Goal: Information Seeking & Learning: Learn about a topic

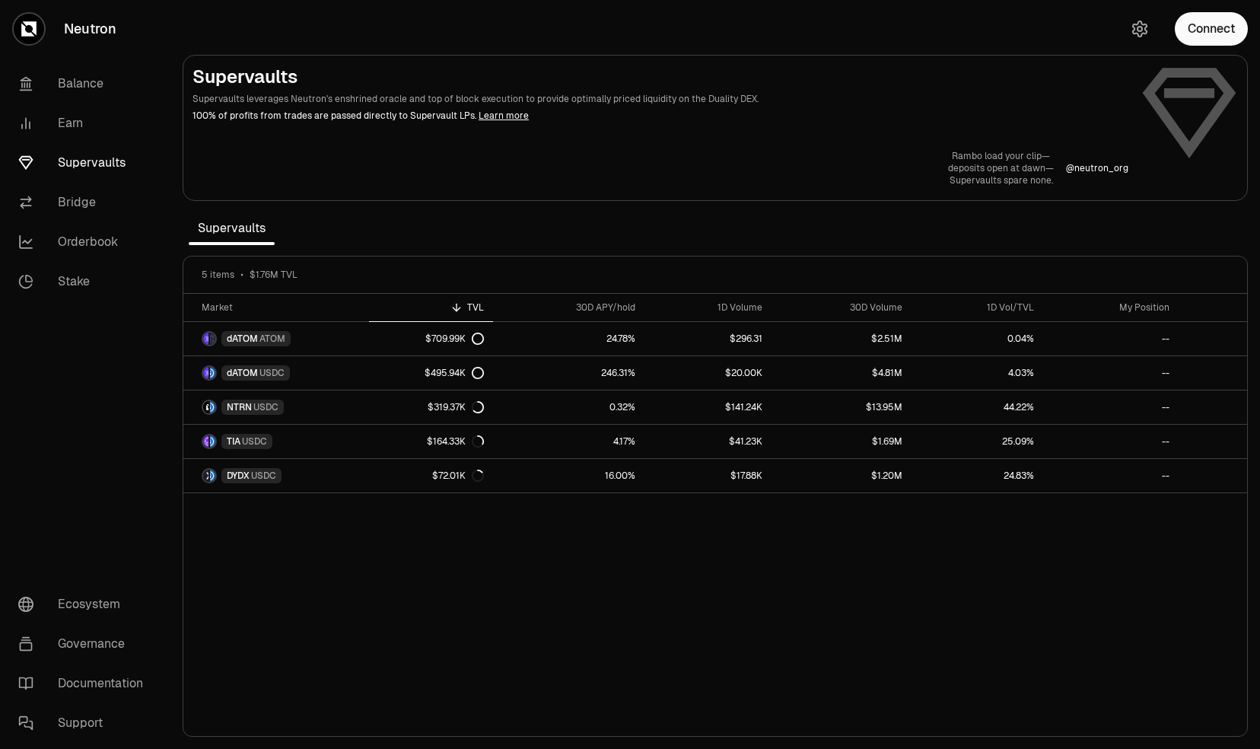
click at [629, 168] on div "Rambo load your clip— deposits open at [PERSON_NAME]— Supervaults spare none. @…" at bounding box center [716, 168] width 1046 height 37
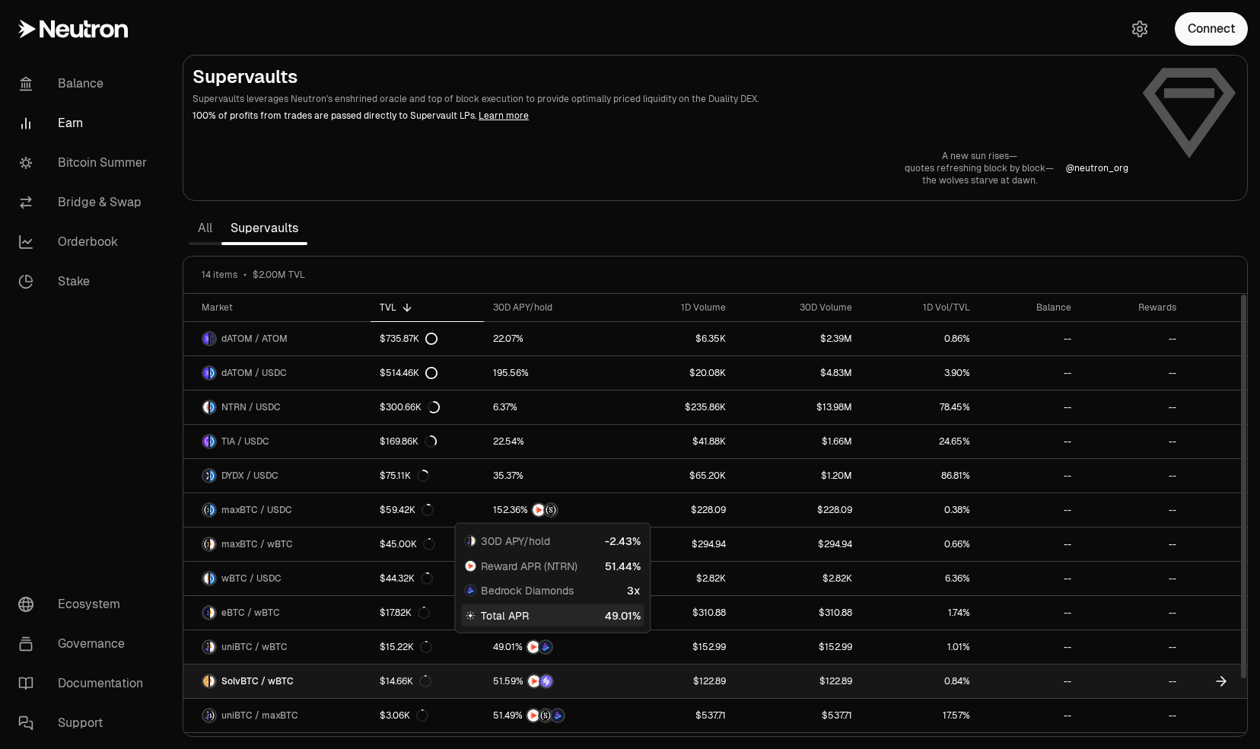
scroll to position [59, 0]
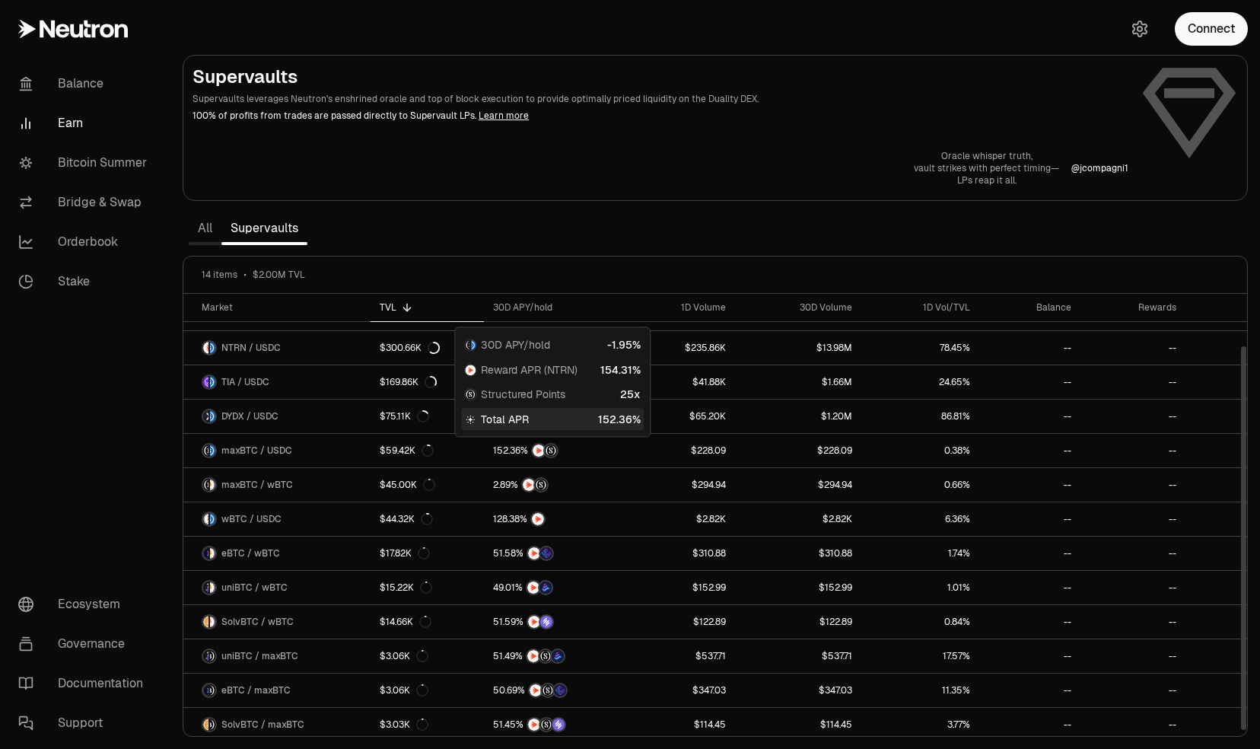
click at [582, 230] on section "Supervaults Supervaults leverages Neutron's enshrined oracle and top of block e…" at bounding box center [715, 374] width 1090 height 749
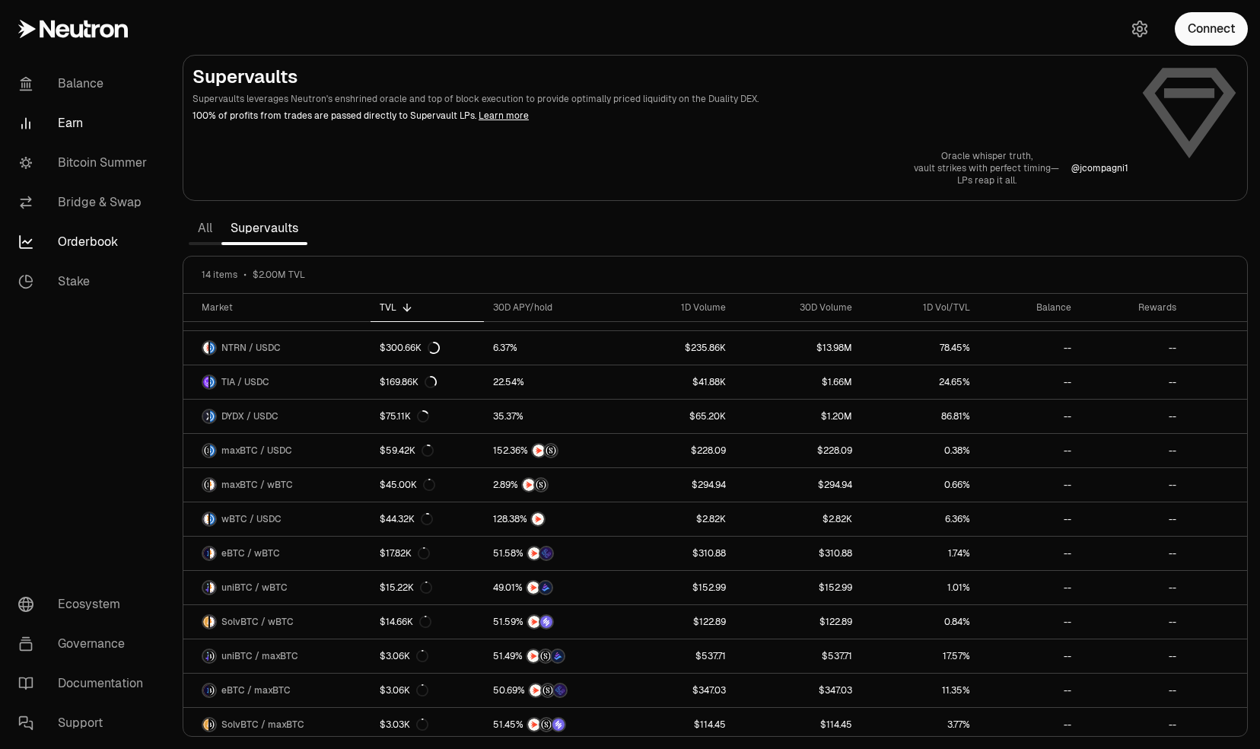
click at [83, 249] on link "Orderbook" at bounding box center [85, 242] width 158 height 40
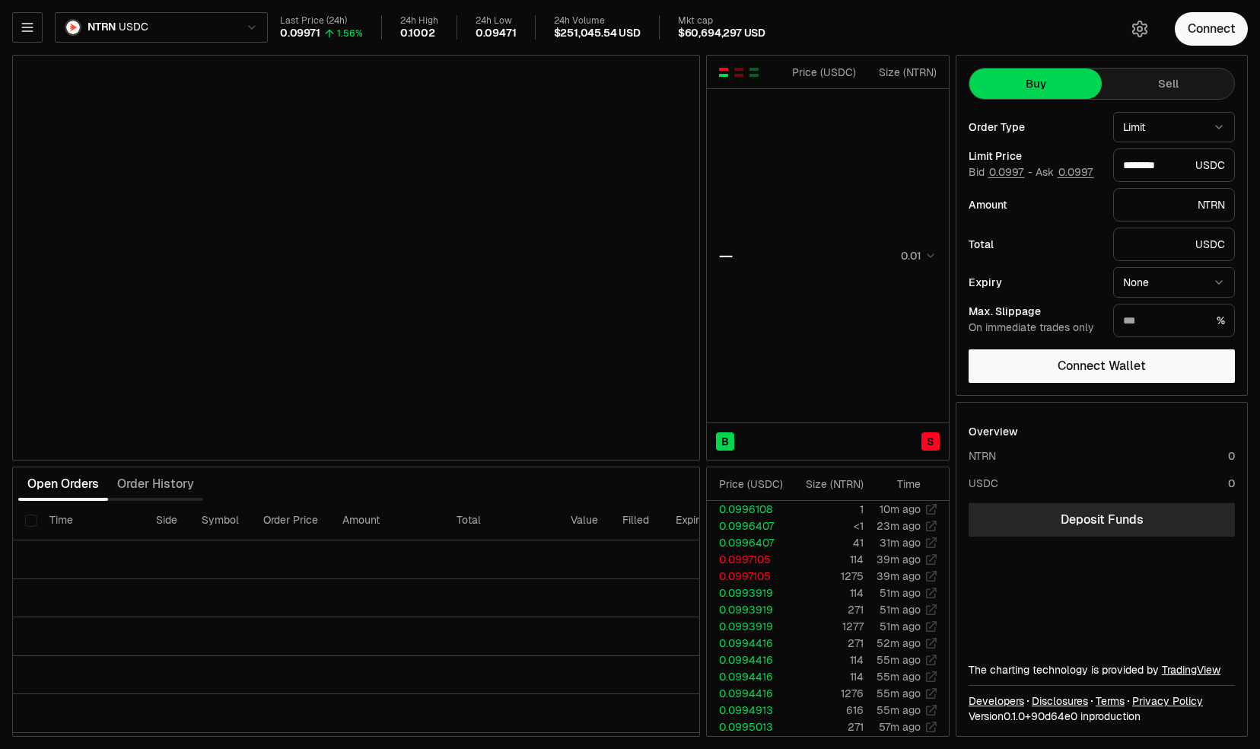
click at [186, 14] on html "Balance Earn Bitcoin Summer Bridge & Swap Orderbook Stake Ecosystem Governance …" at bounding box center [630, 374] width 1260 height 749
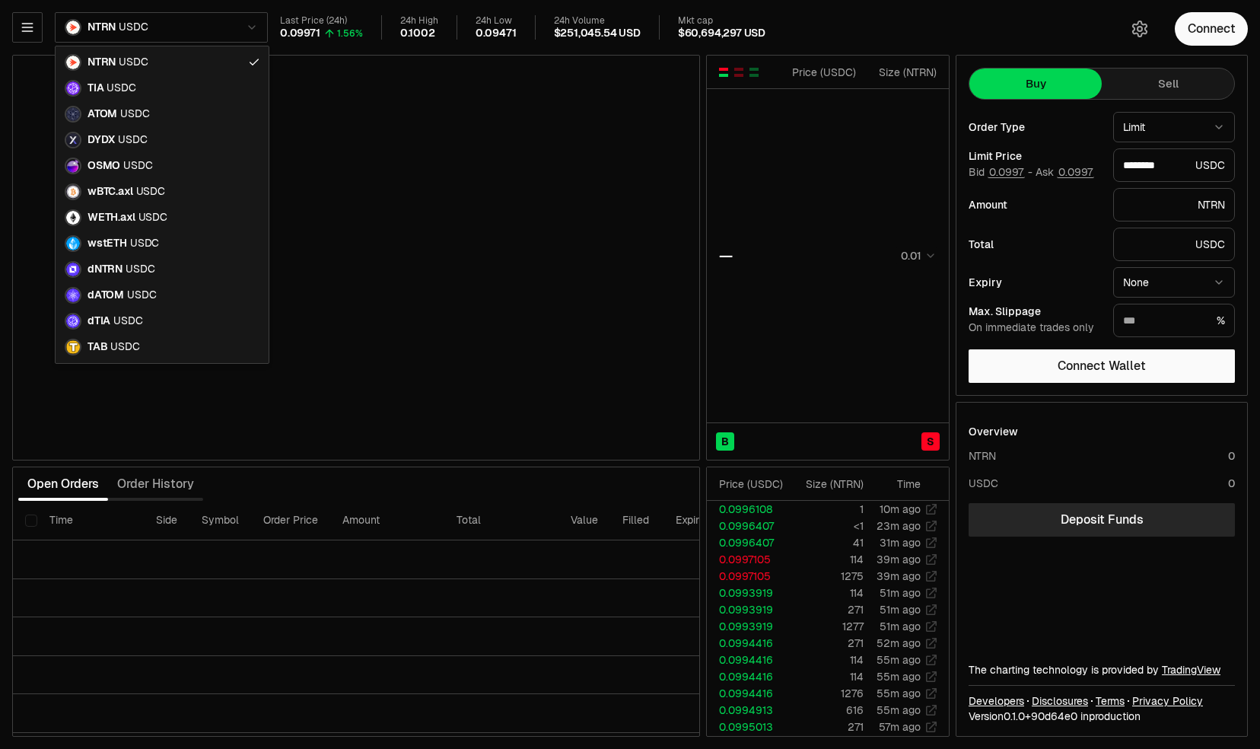
type input "********"
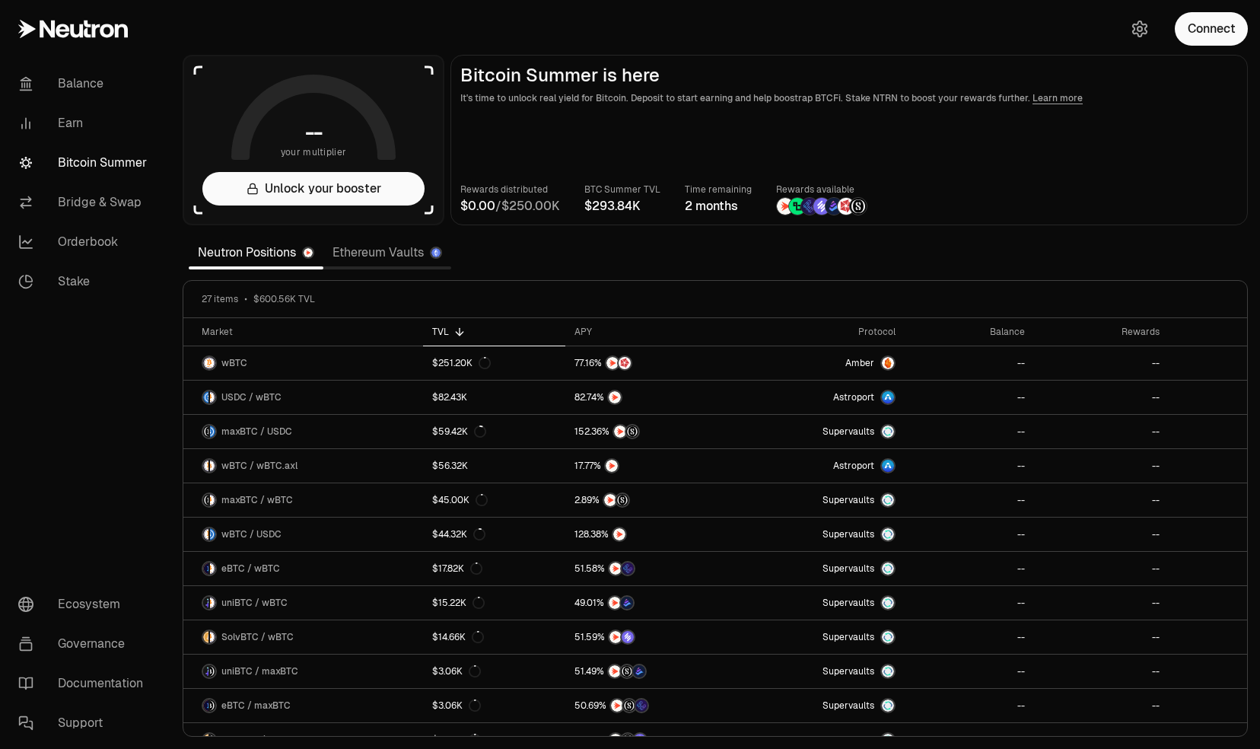
click at [384, 256] on link "Ethereum Vaults" at bounding box center [387, 252] width 128 height 30
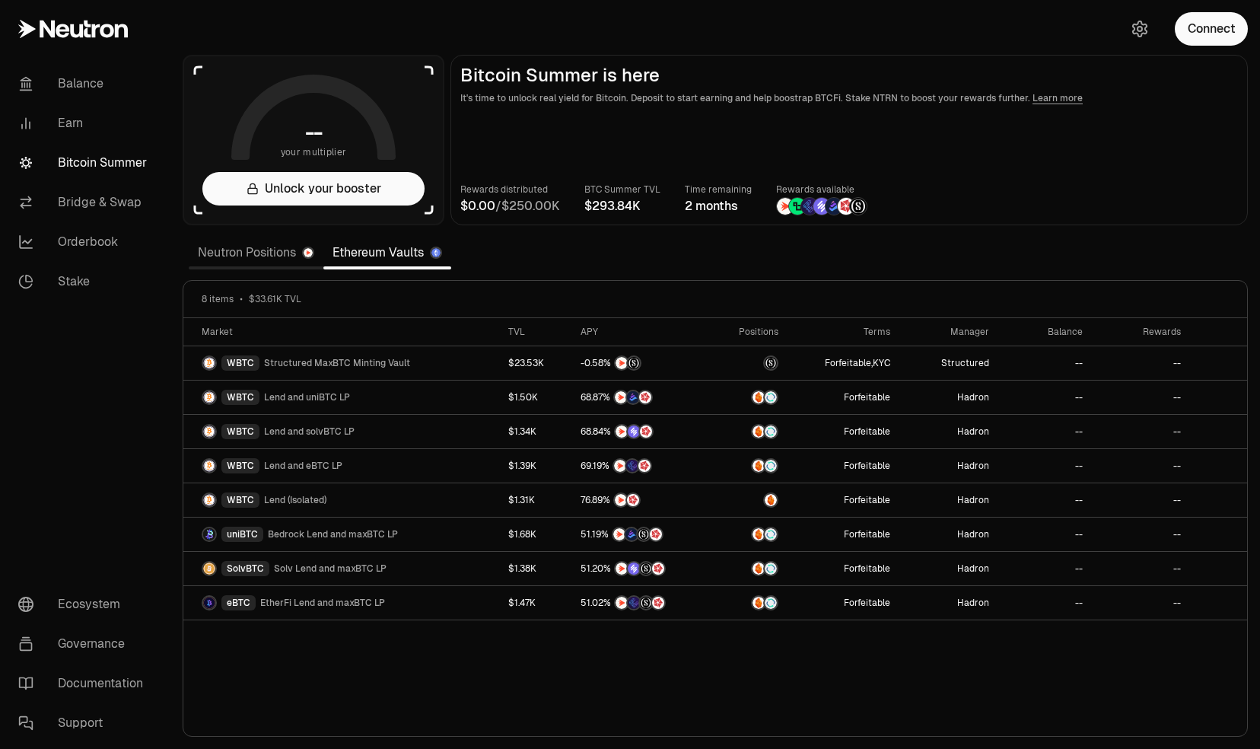
click at [249, 249] on link "Neutron Positions" at bounding box center [256, 252] width 135 height 30
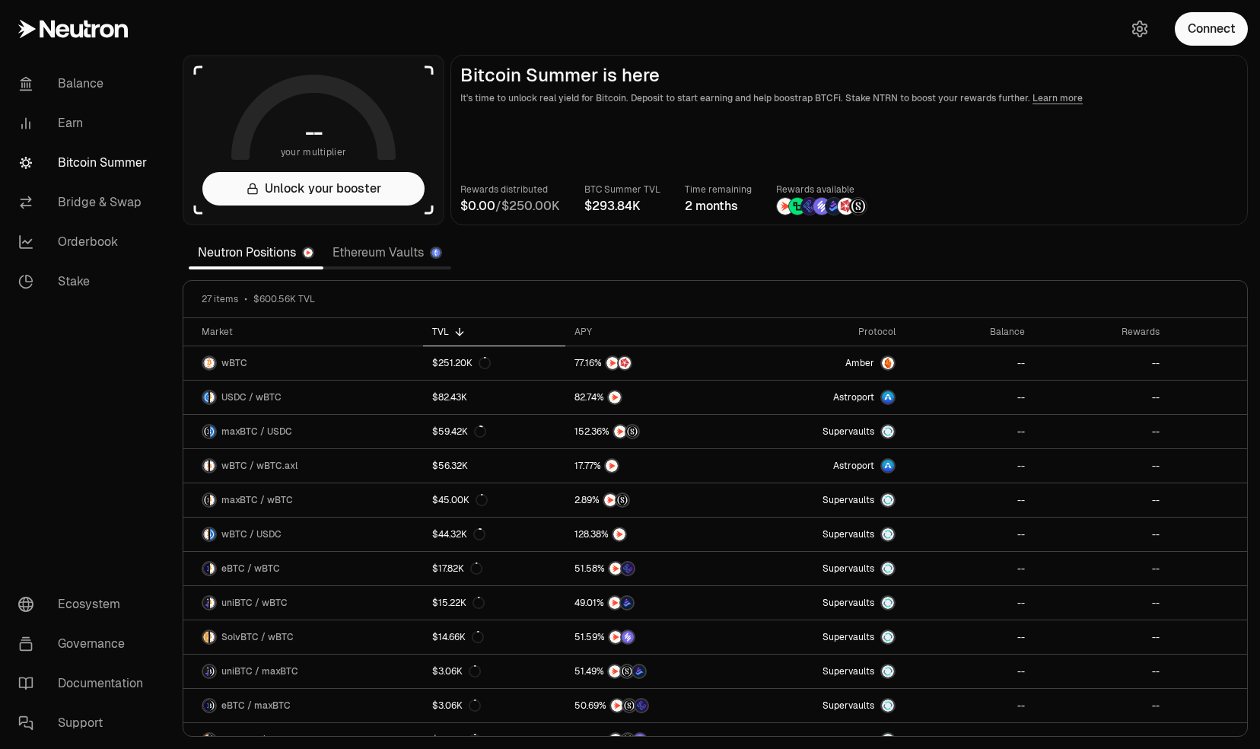
click at [532, 253] on section "-- your multiplier Unlock your booster Bitcoin Summer is here It's time to unlo…" at bounding box center [715, 374] width 1090 height 749
click at [400, 254] on link "Ethereum Vaults" at bounding box center [387, 252] width 128 height 30
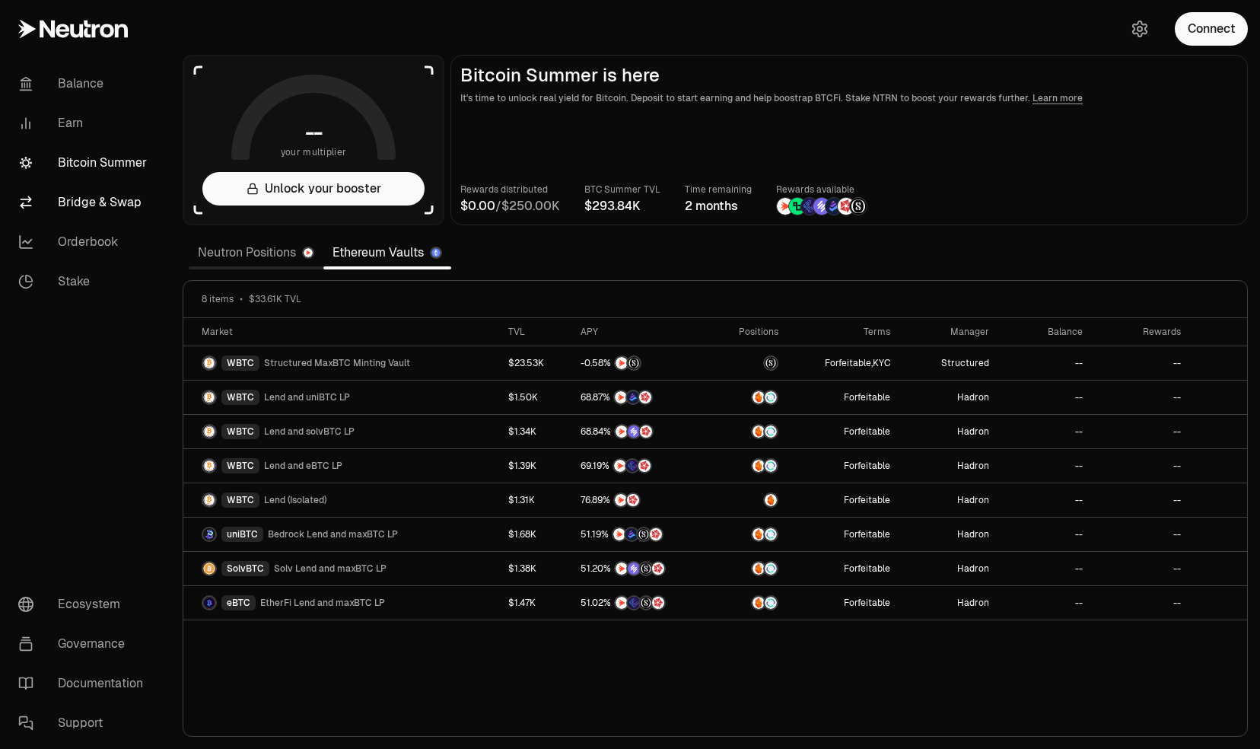
click at [100, 205] on link "Bridge & Swap" at bounding box center [85, 203] width 158 height 40
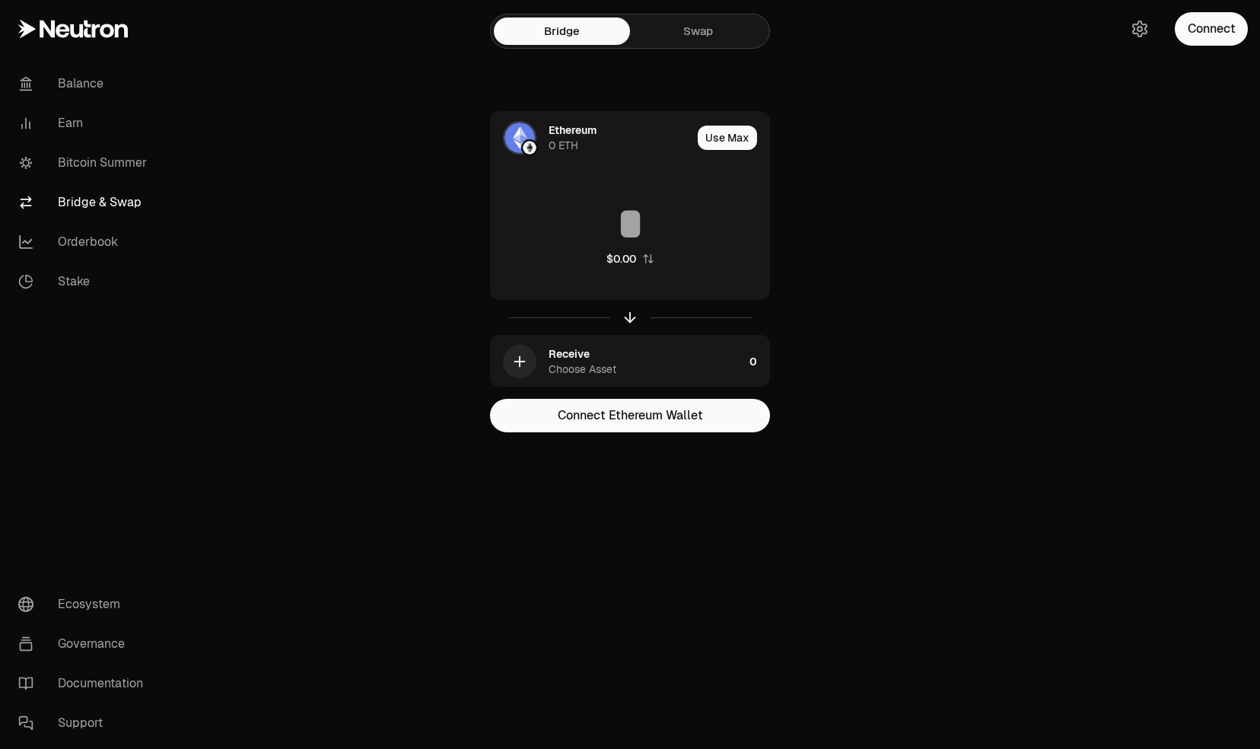
click at [692, 35] on link "Swap" at bounding box center [698, 31] width 136 height 27
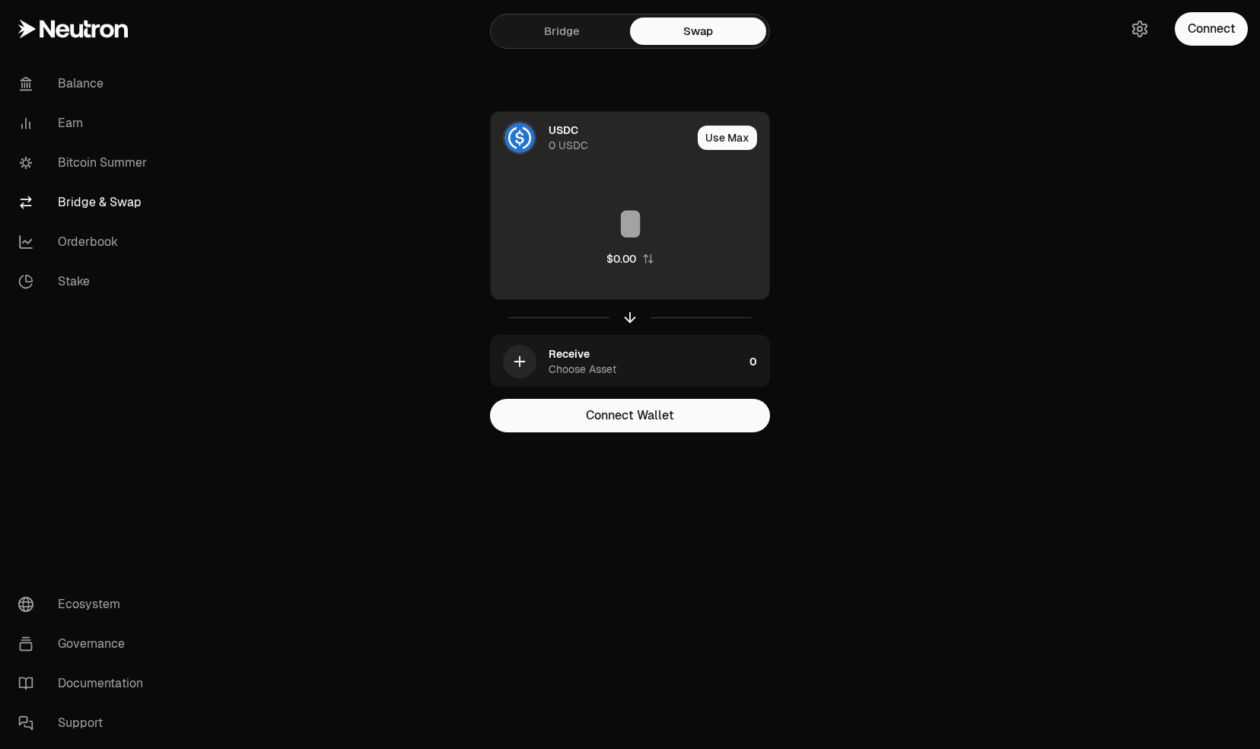
click at [594, 215] on input at bounding box center [630, 224] width 279 height 46
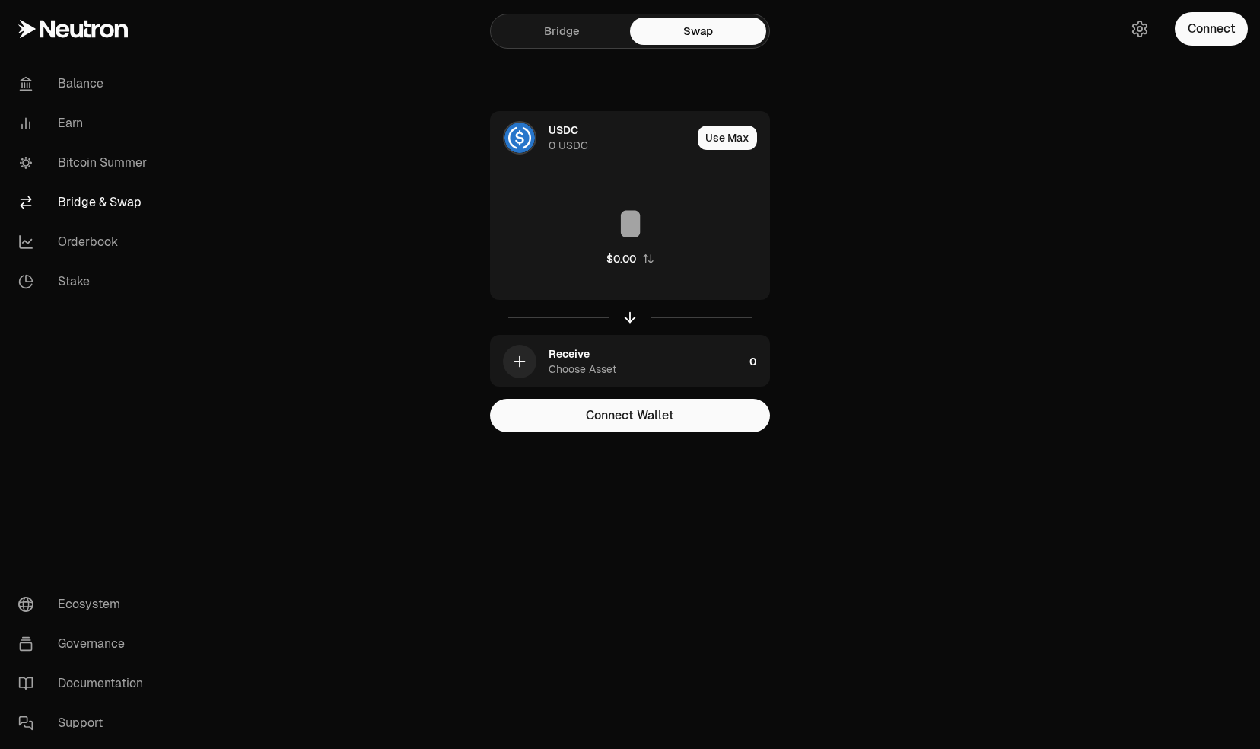
click at [576, 41] on link "Bridge" at bounding box center [562, 31] width 136 height 27
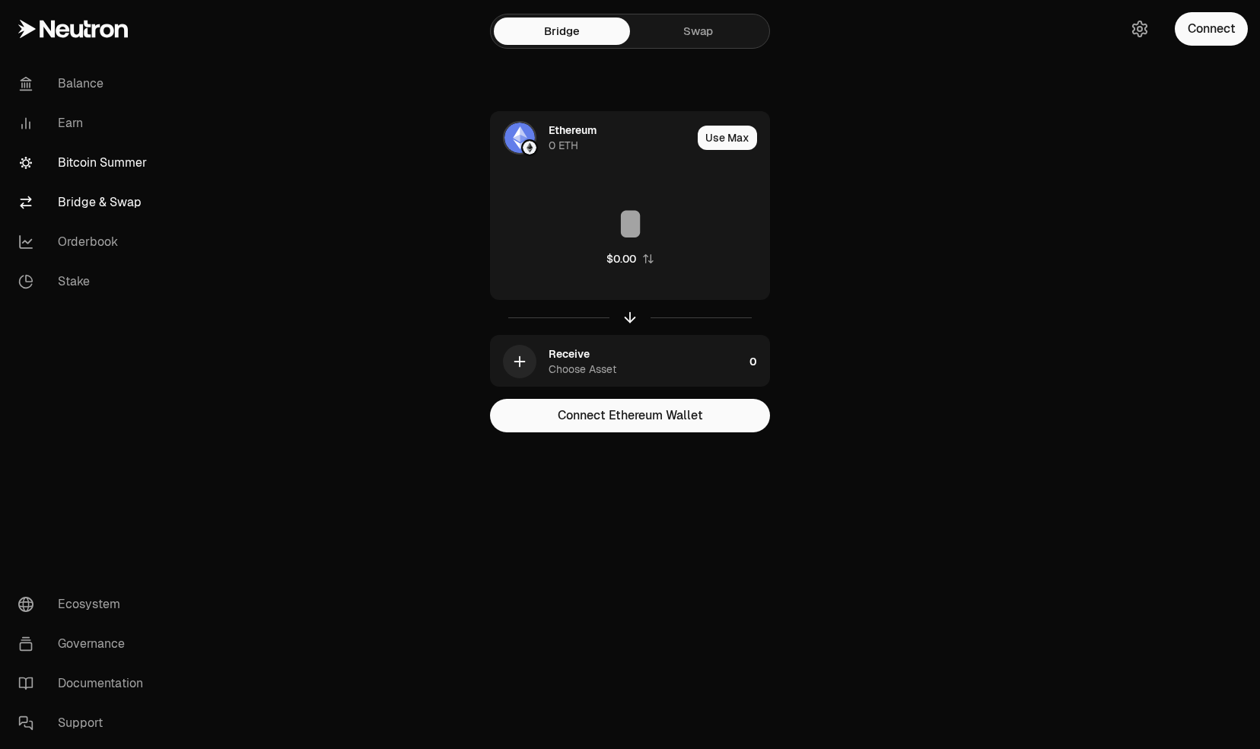
click at [88, 169] on link "Bitcoin Summer" at bounding box center [85, 163] width 158 height 40
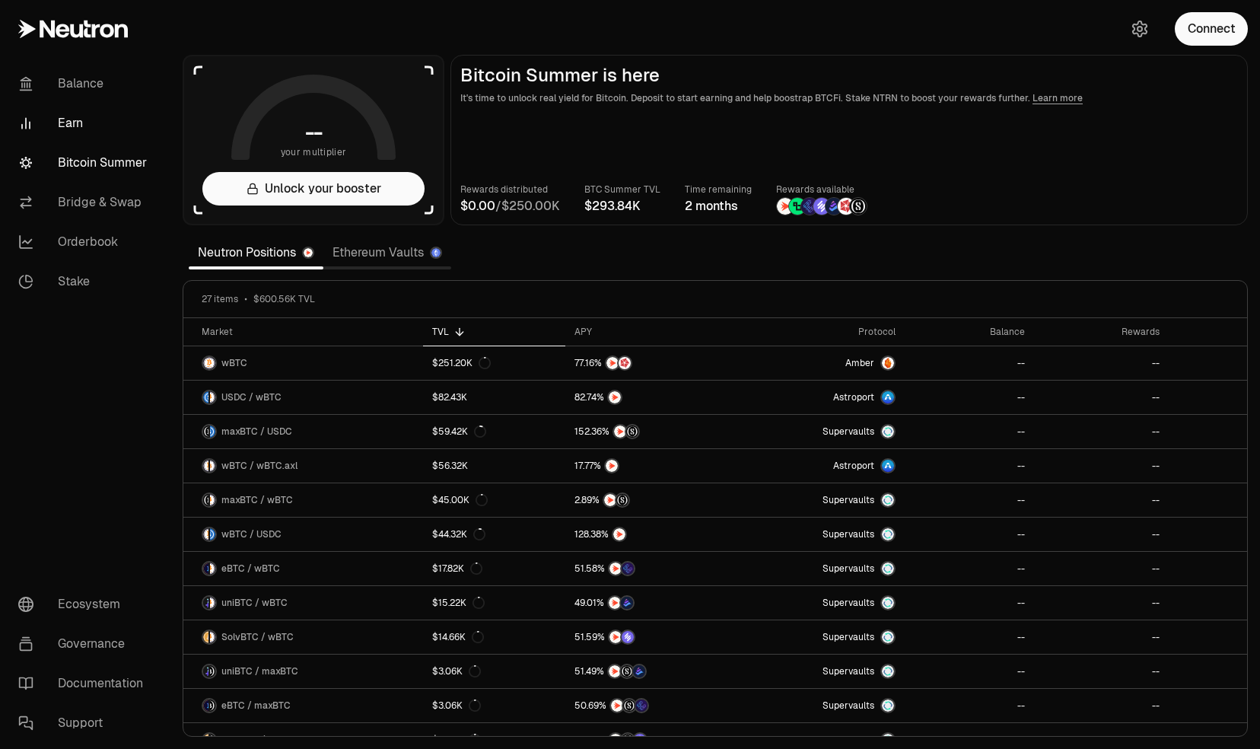
click at [75, 124] on link "Earn" at bounding box center [85, 123] width 158 height 40
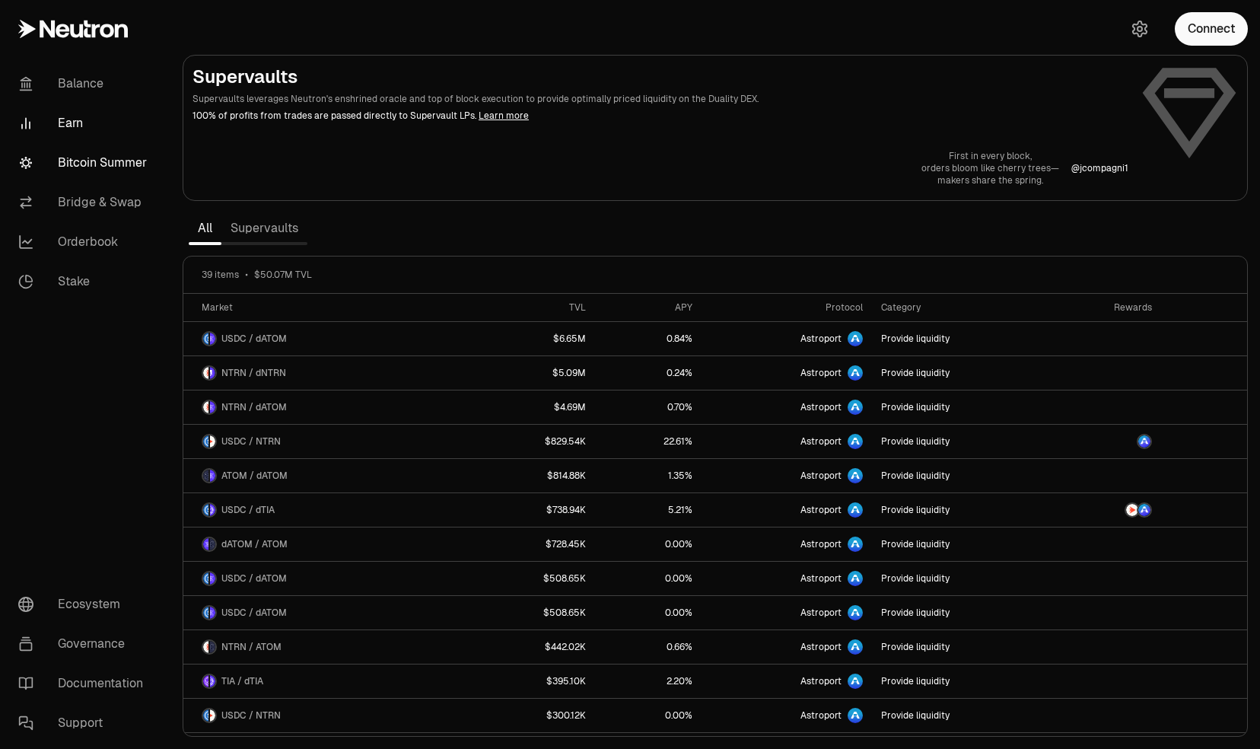
click at [84, 165] on link "Bitcoin Summer" at bounding box center [85, 163] width 158 height 40
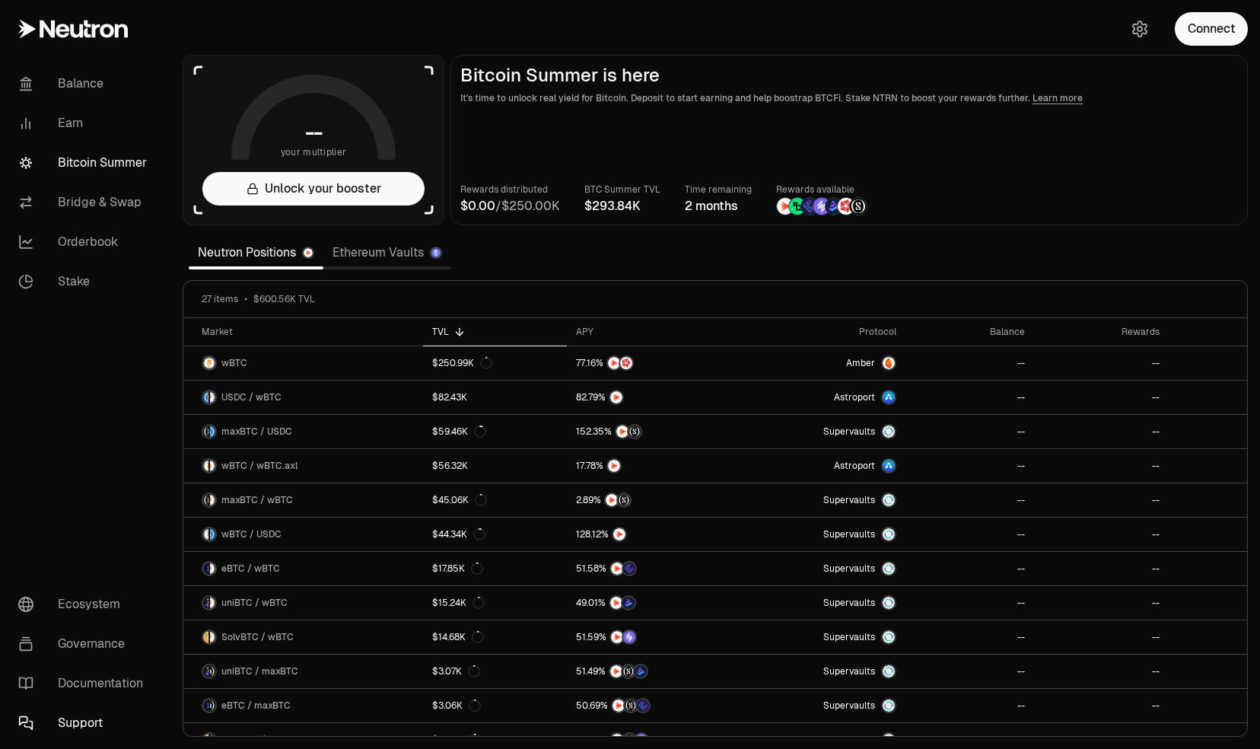
click at [91, 724] on link "Support" at bounding box center [85, 723] width 158 height 40
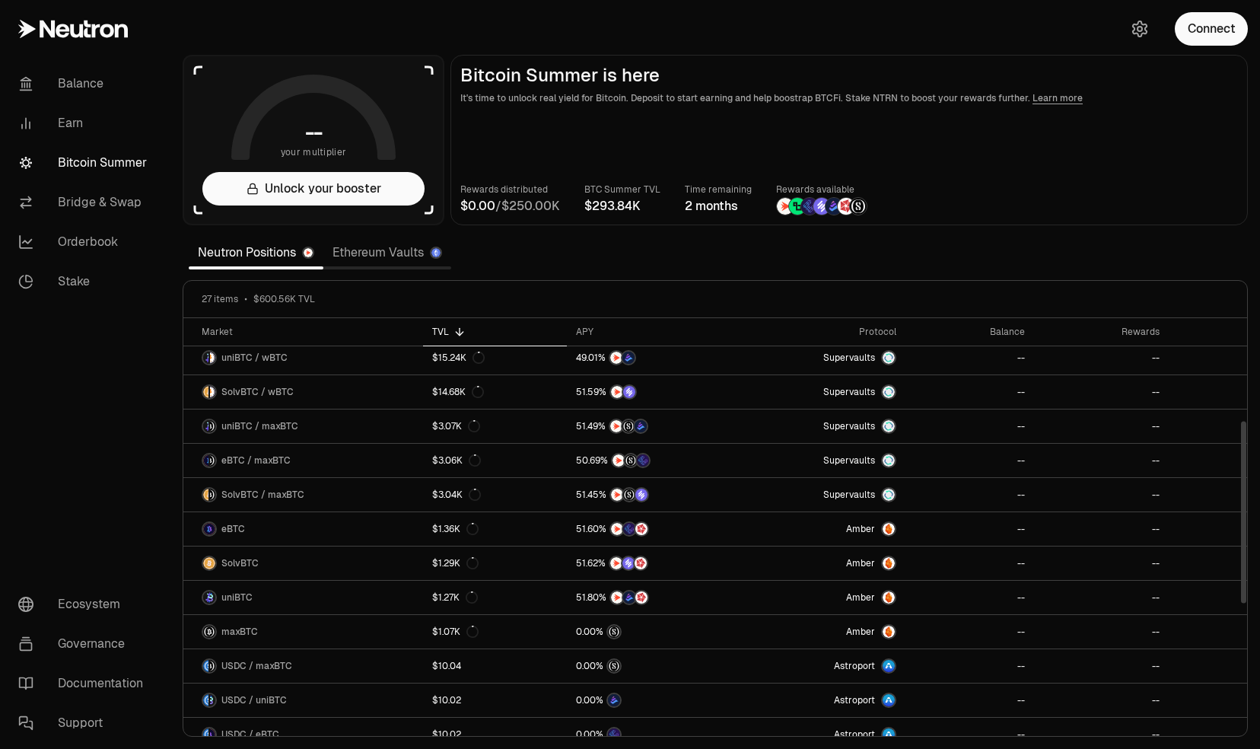
scroll to position [221, 0]
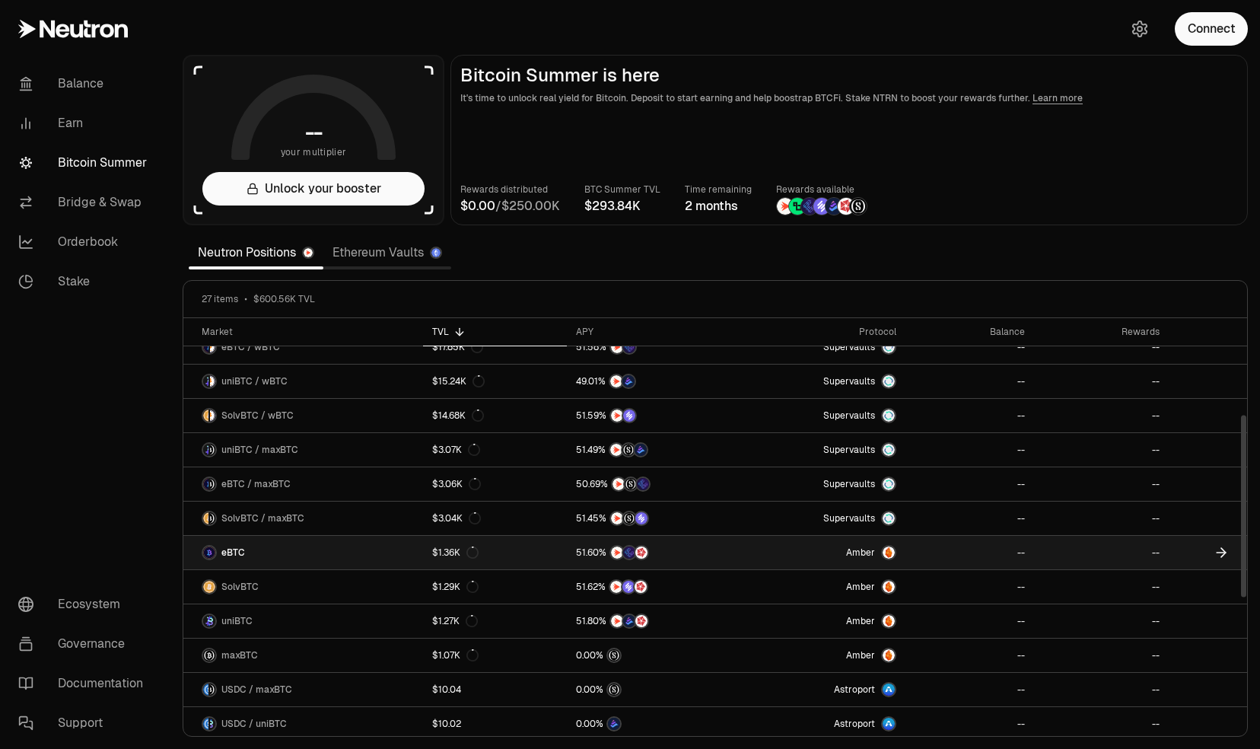
click at [893, 547] on img at bounding box center [889, 552] width 12 height 12
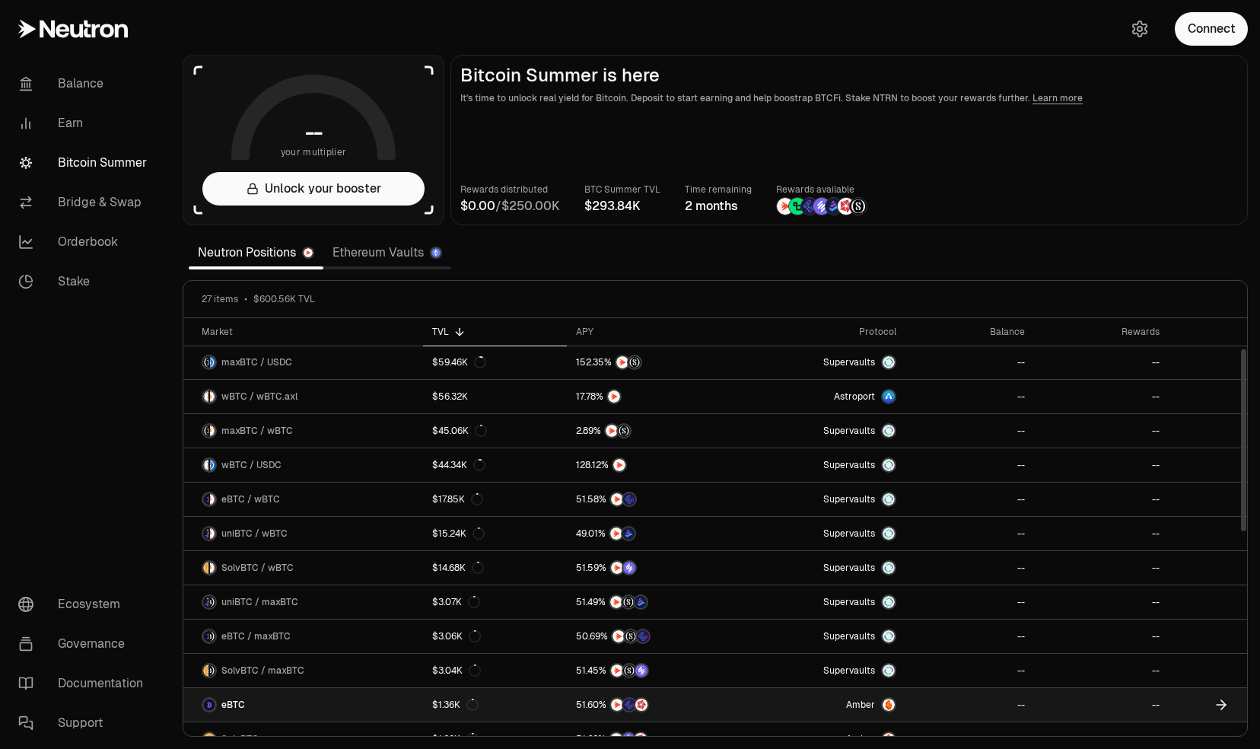
scroll to position [0, 0]
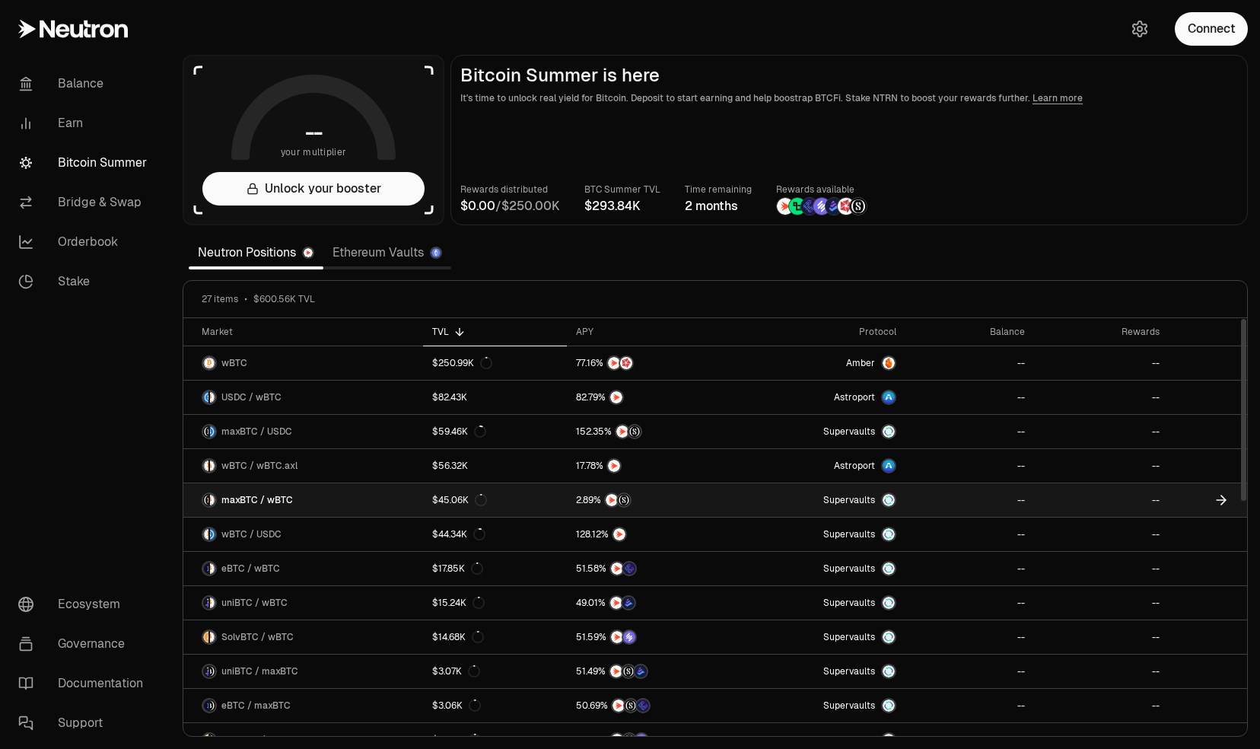
click at [890, 499] on img at bounding box center [889, 500] width 12 height 12
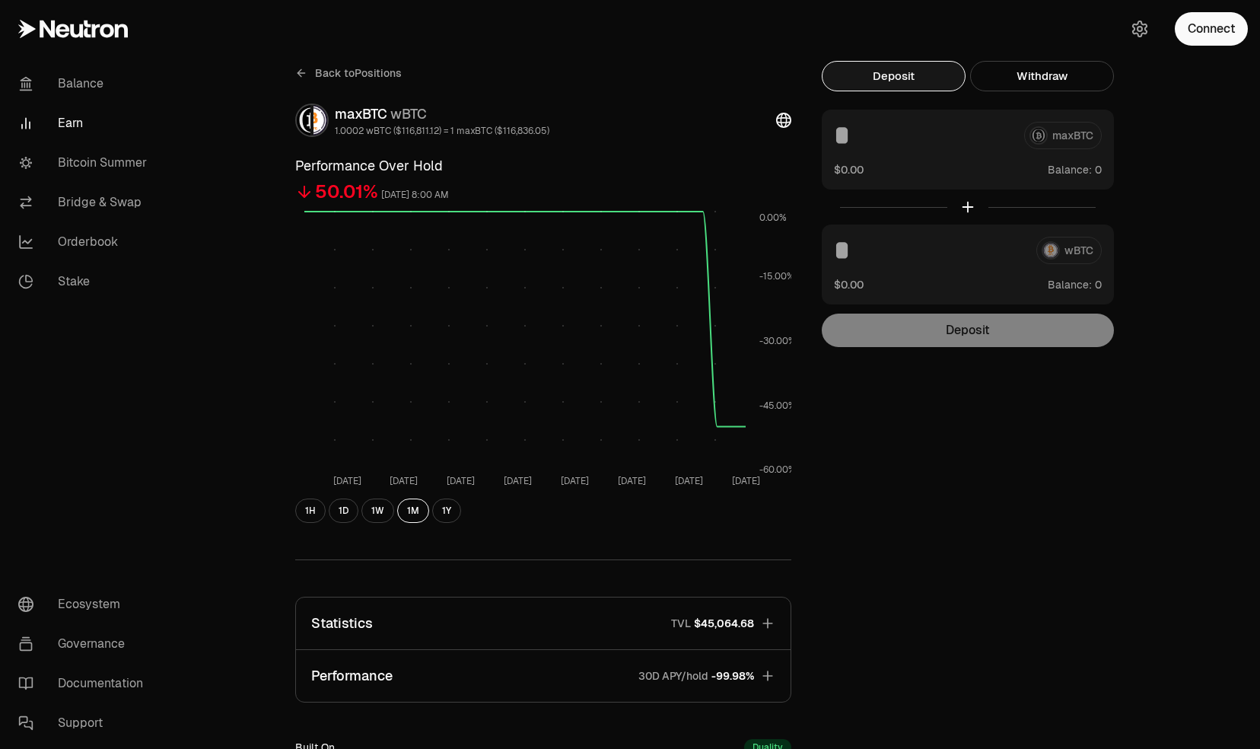
click at [367, 75] on span "Back to Positions" at bounding box center [358, 72] width 87 height 15
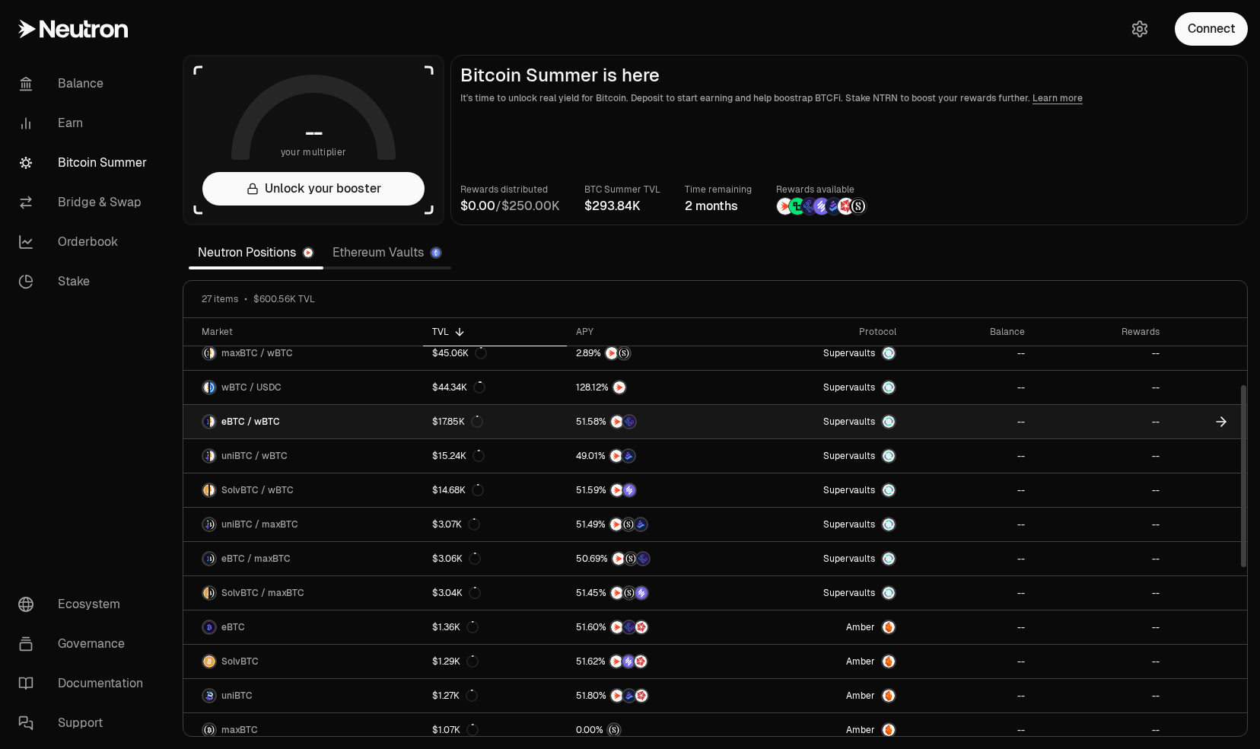
scroll to position [152, 0]
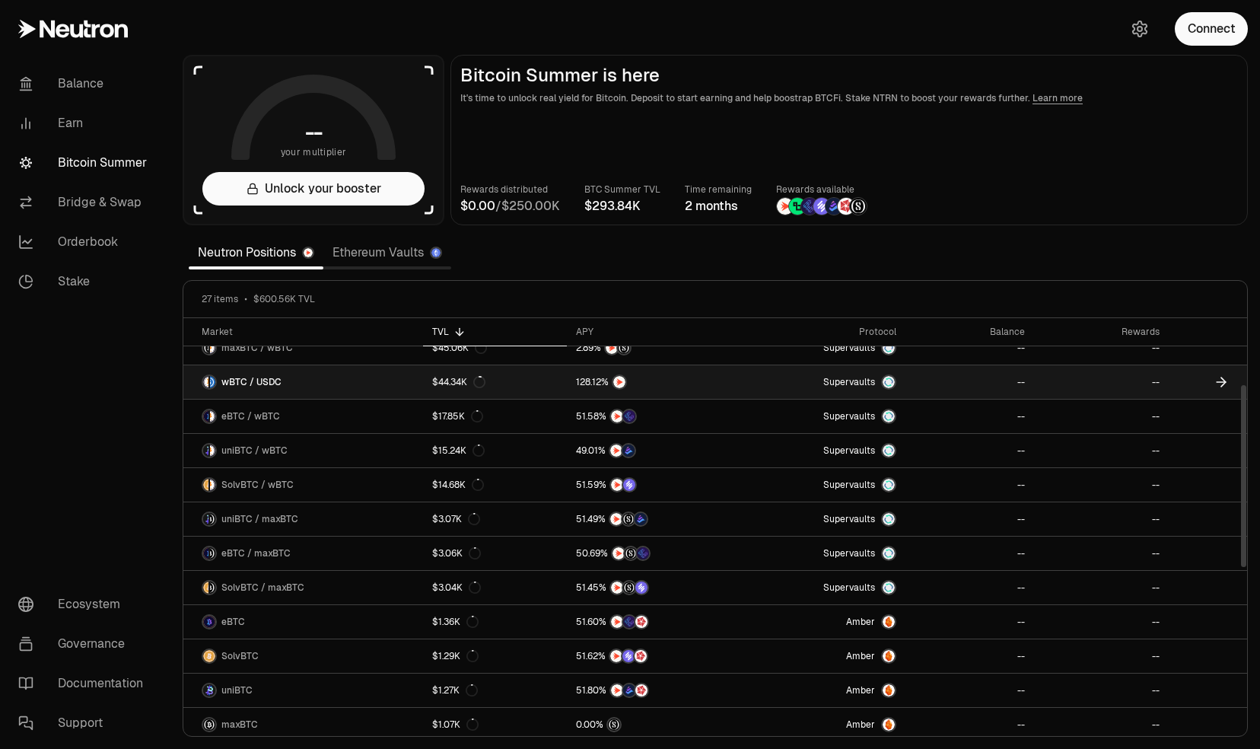
click at [891, 379] on img at bounding box center [889, 382] width 12 height 12
